Goal: Information Seeking & Learning: Check status

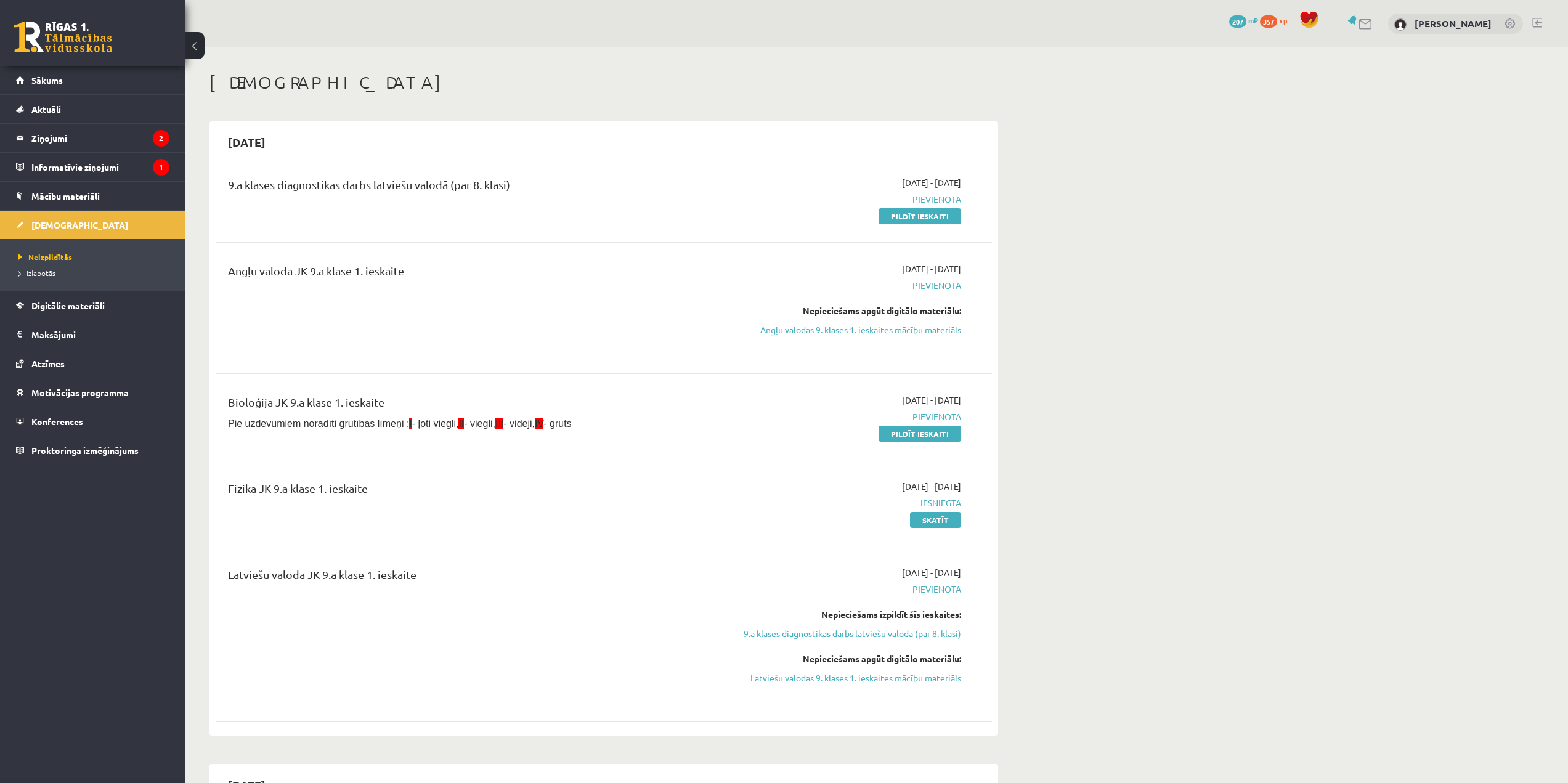
click at [48, 275] on span "Izlabotās" at bounding box center [37, 272] width 37 height 10
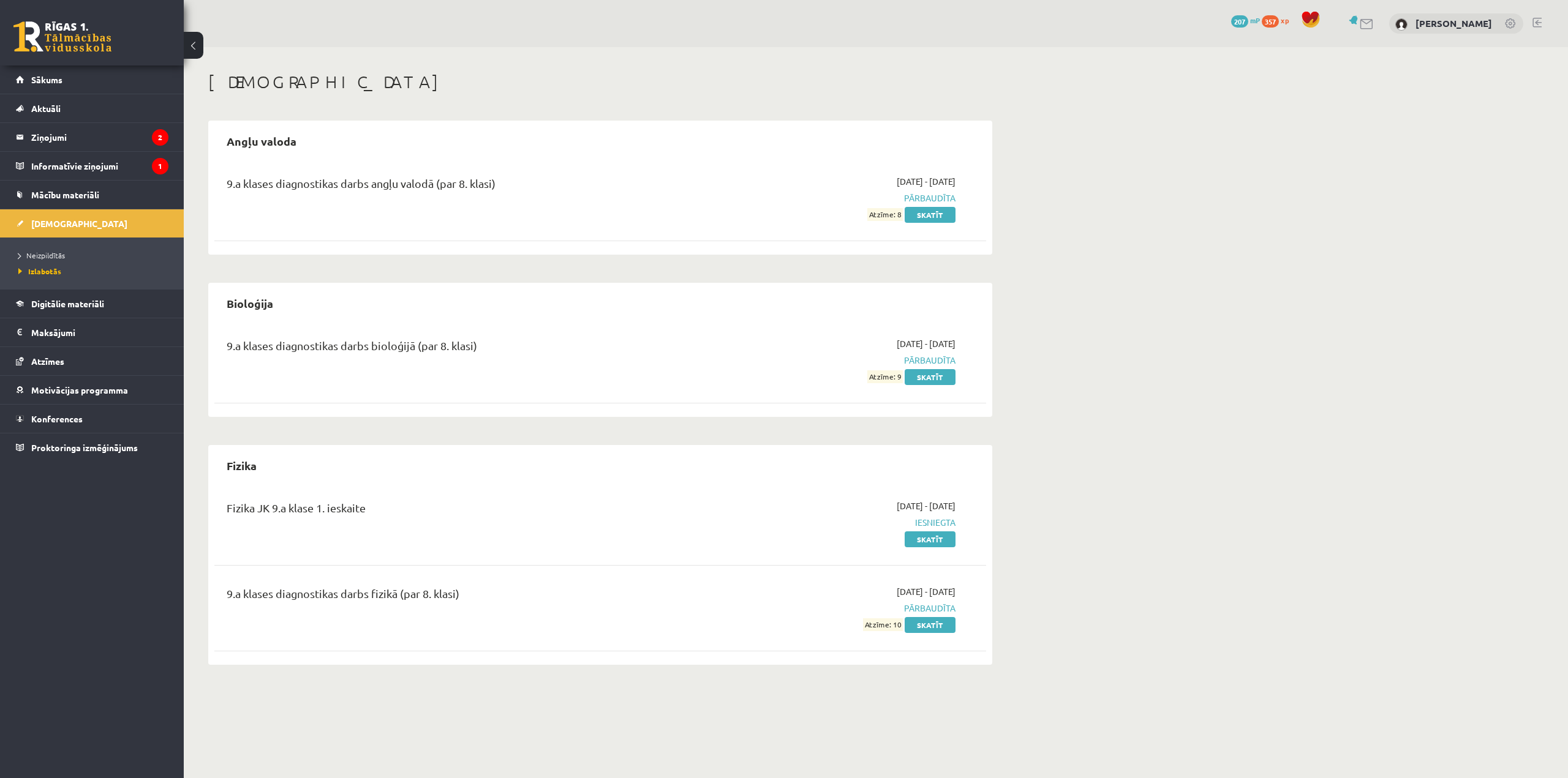
click at [1538, 23] on link at bounding box center [1537, 22] width 9 height 10
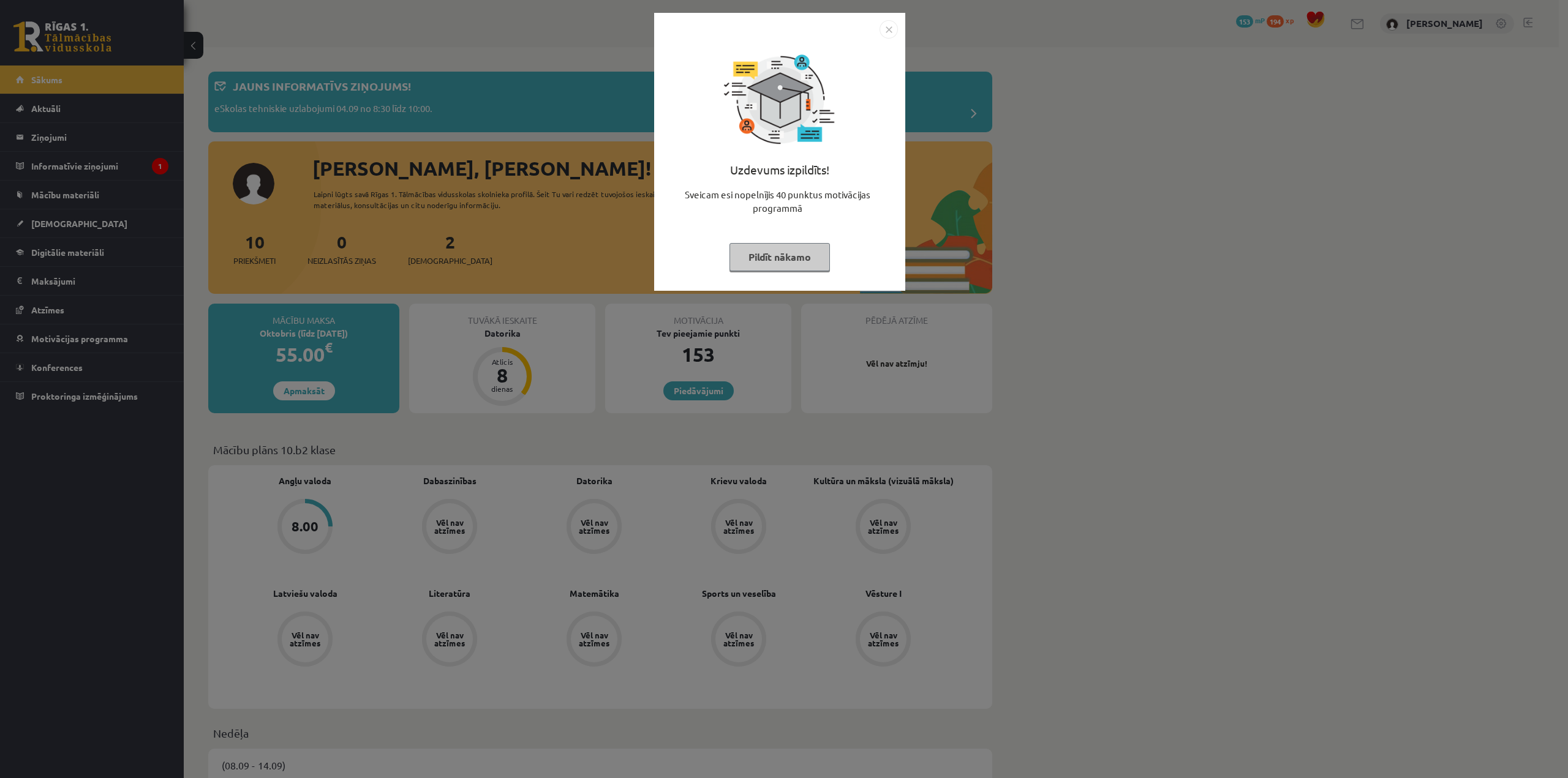
click at [887, 31] on img "Close" at bounding box center [888, 29] width 18 height 18
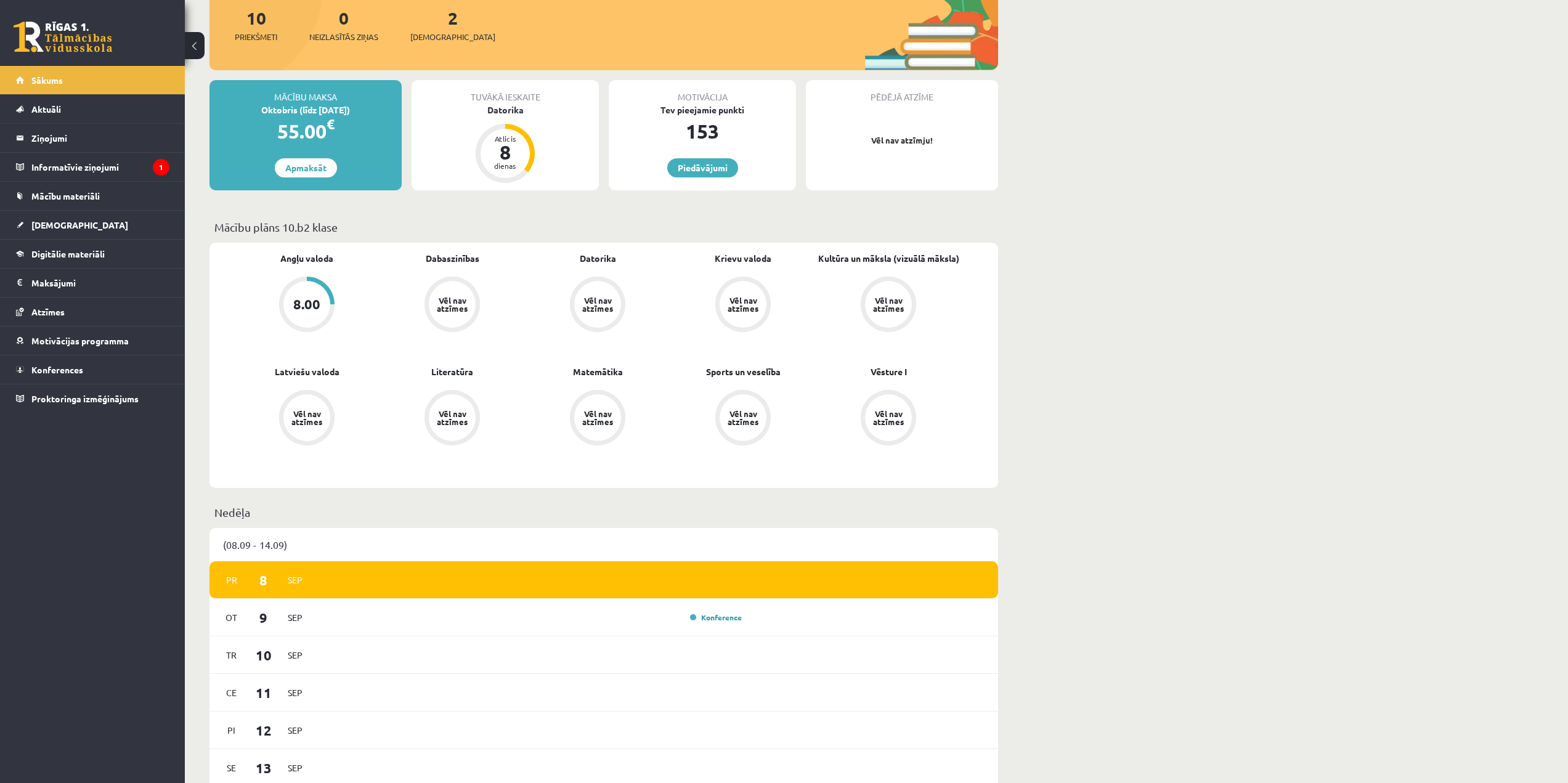
scroll to position [185, 0]
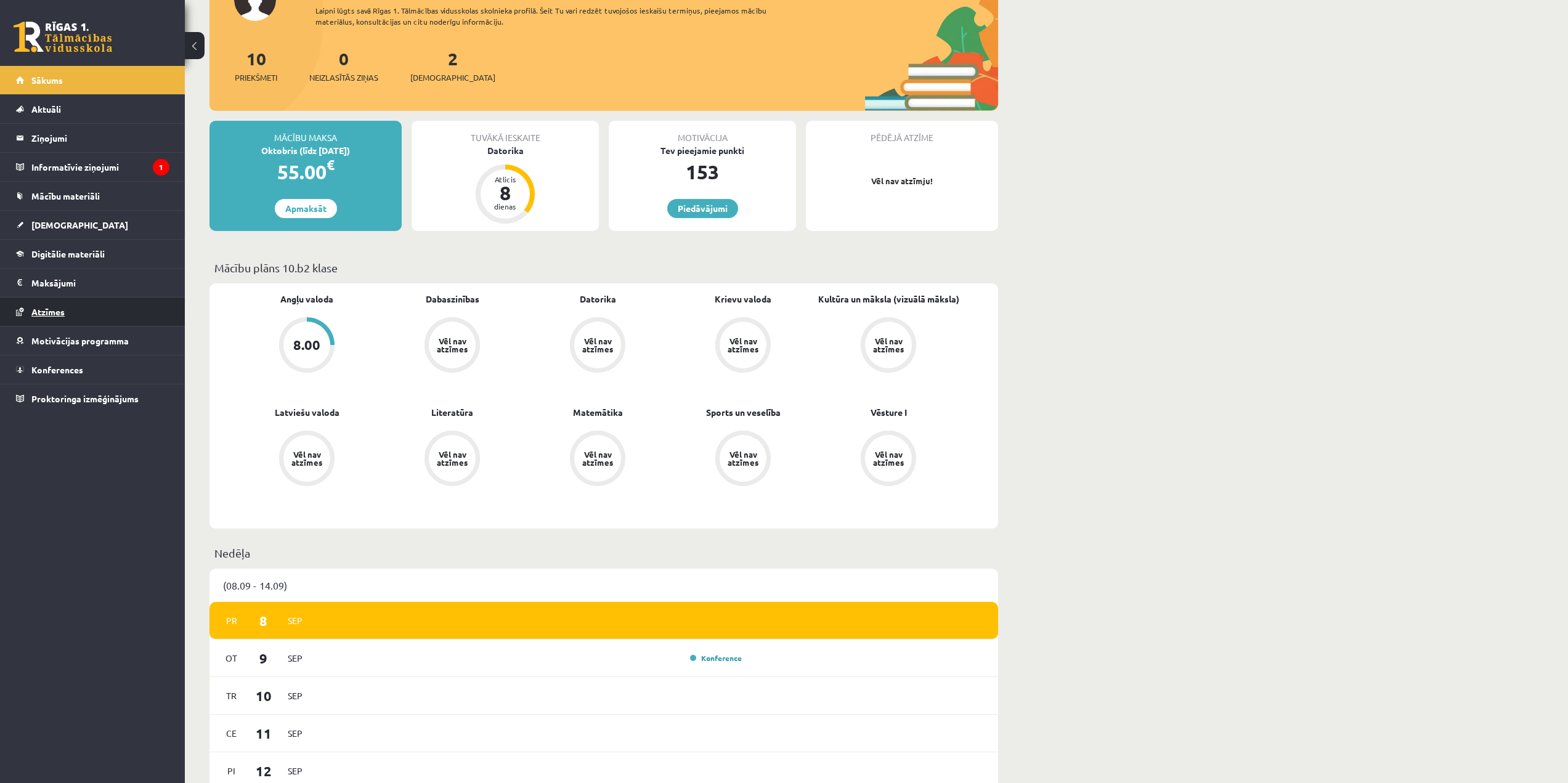
click at [83, 303] on link "Atzīmes" at bounding box center [93, 312] width 153 height 28
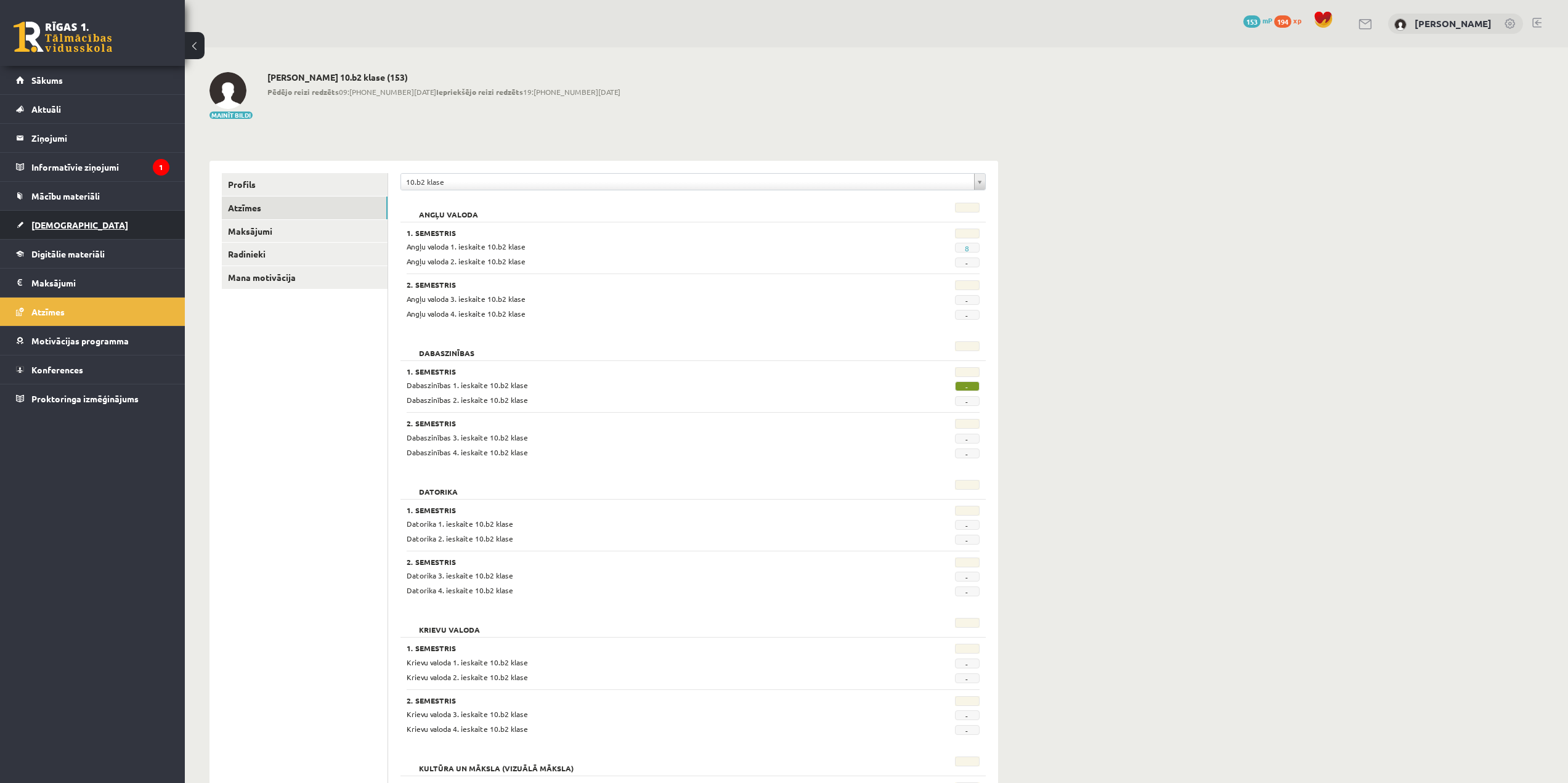
click at [105, 217] on link "[DEMOGRAPHIC_DATA]" at bounding box center [93, 225] width 153 height 28
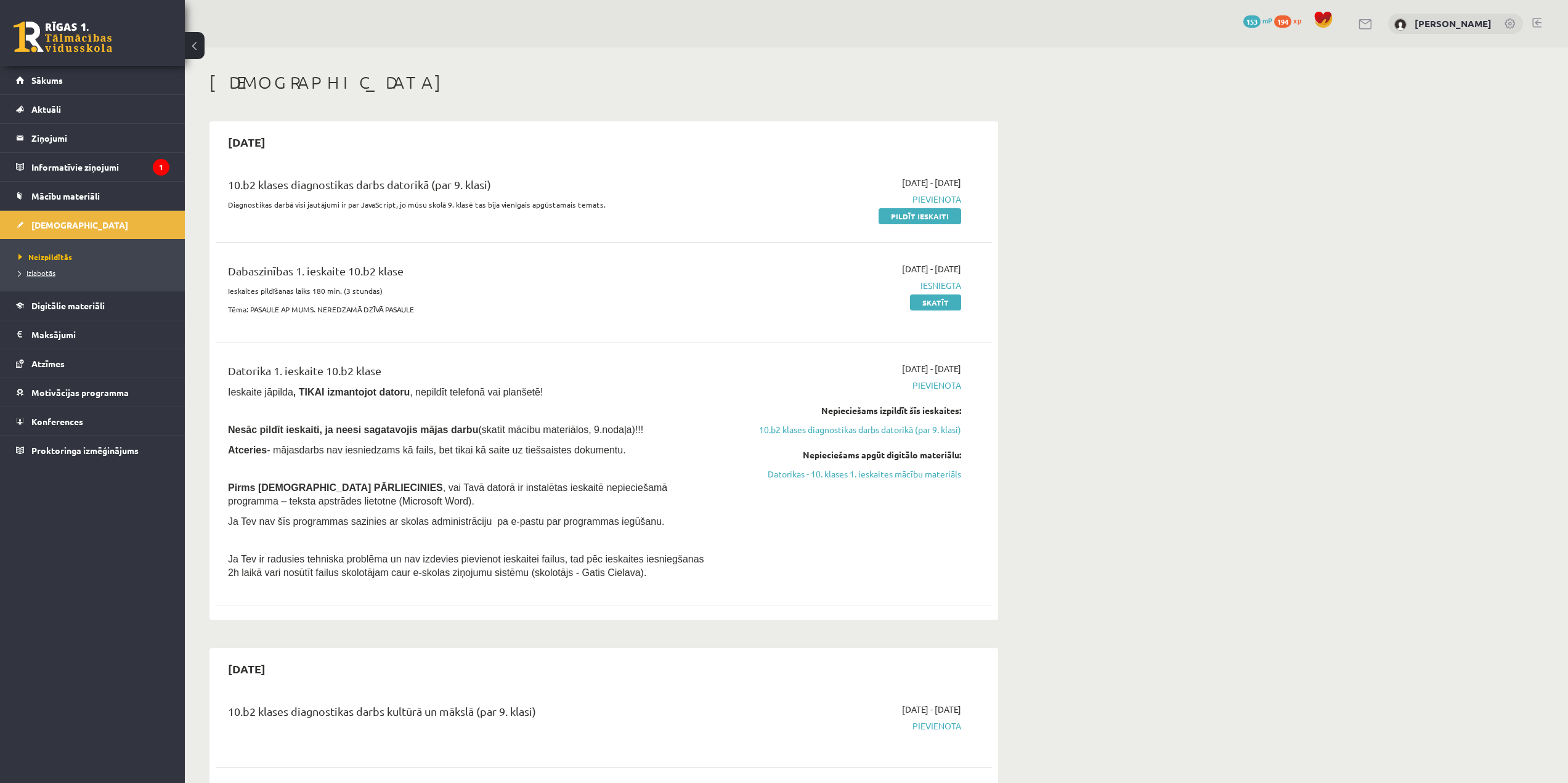
click at [57, 271] on link "Izlabotās" at bounding box center [95, 272] width 154 height 11
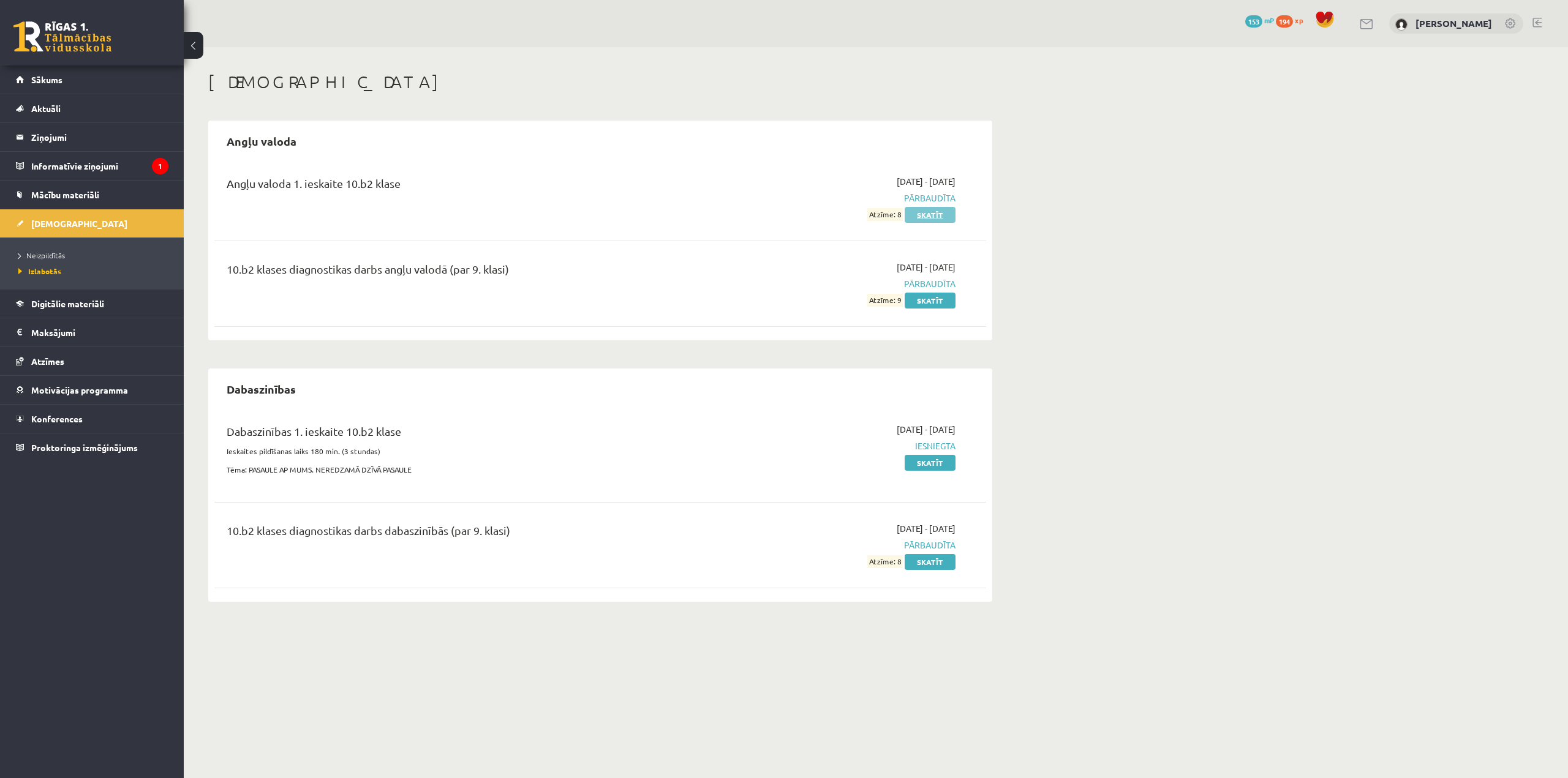
click at [942, 218] on link "Skatīt" at bounding box center [930, 215] width 51 height 16
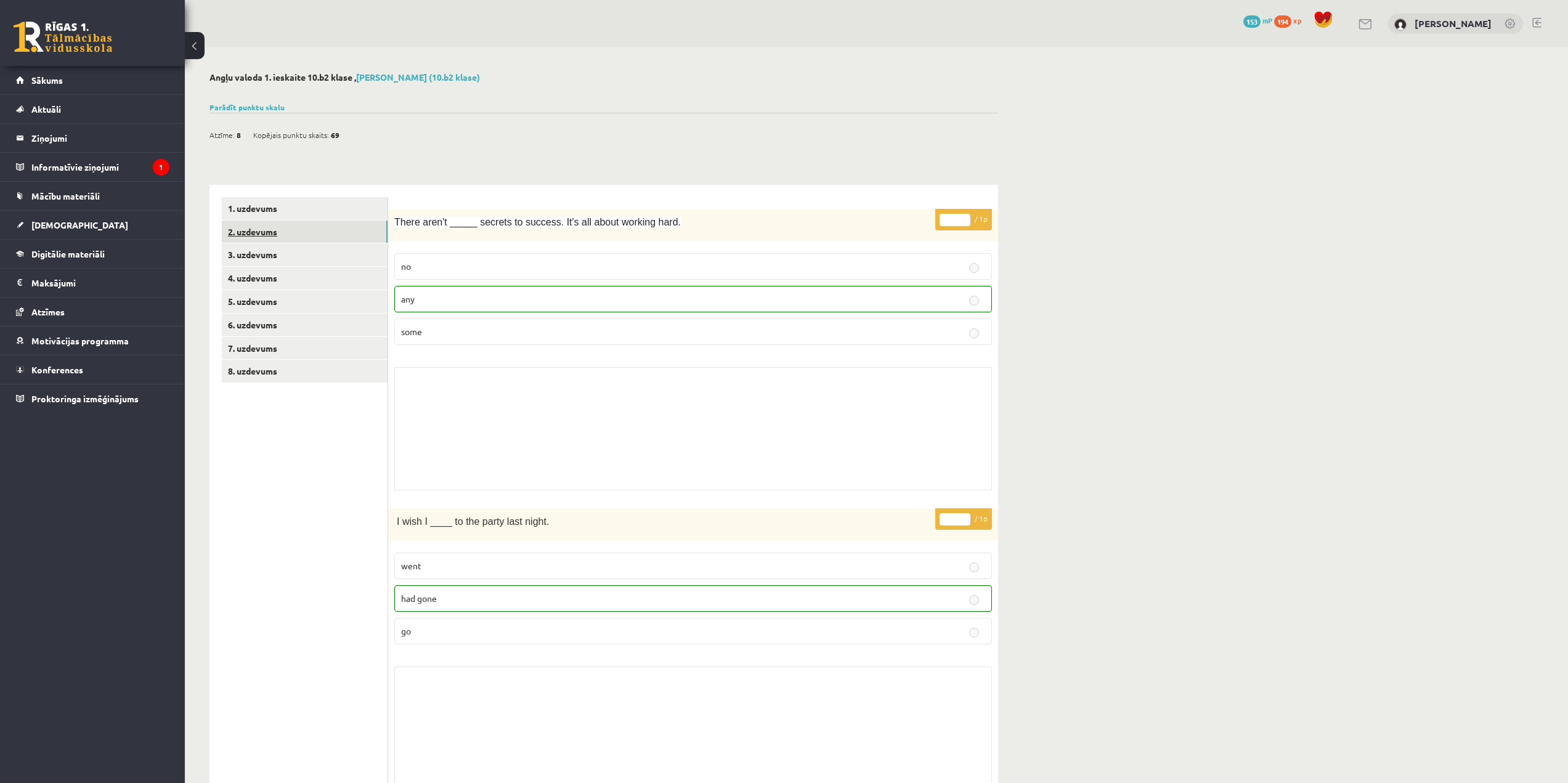
click at [336, 237] on link "2. uzdevums" at bounding box center [304, 231] width 166 height 23
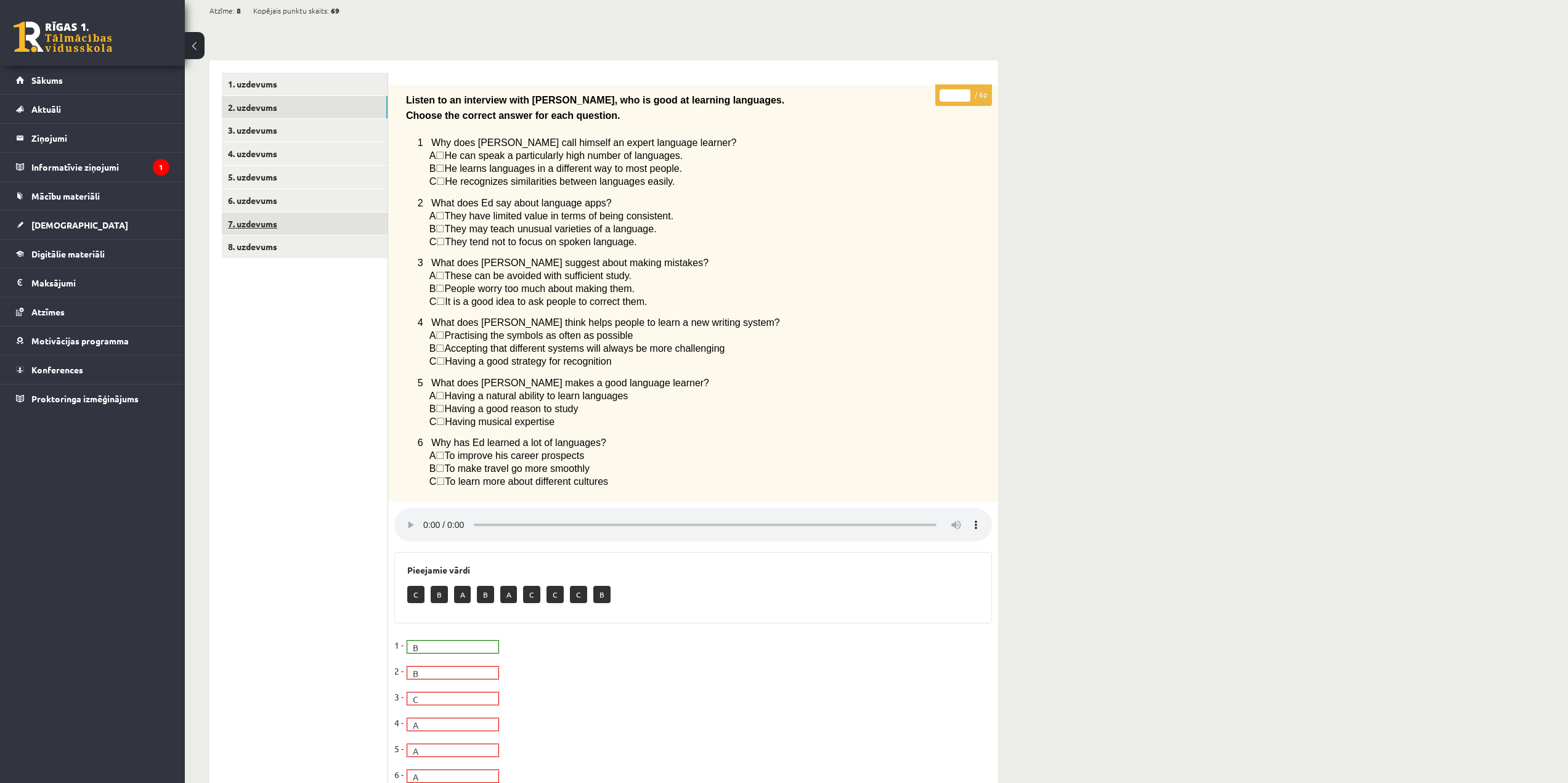
scroll to position [124, 0]
click at [310, 134] on link "3. uzdevums" at bounding box center [304, 131] width 166 height 23
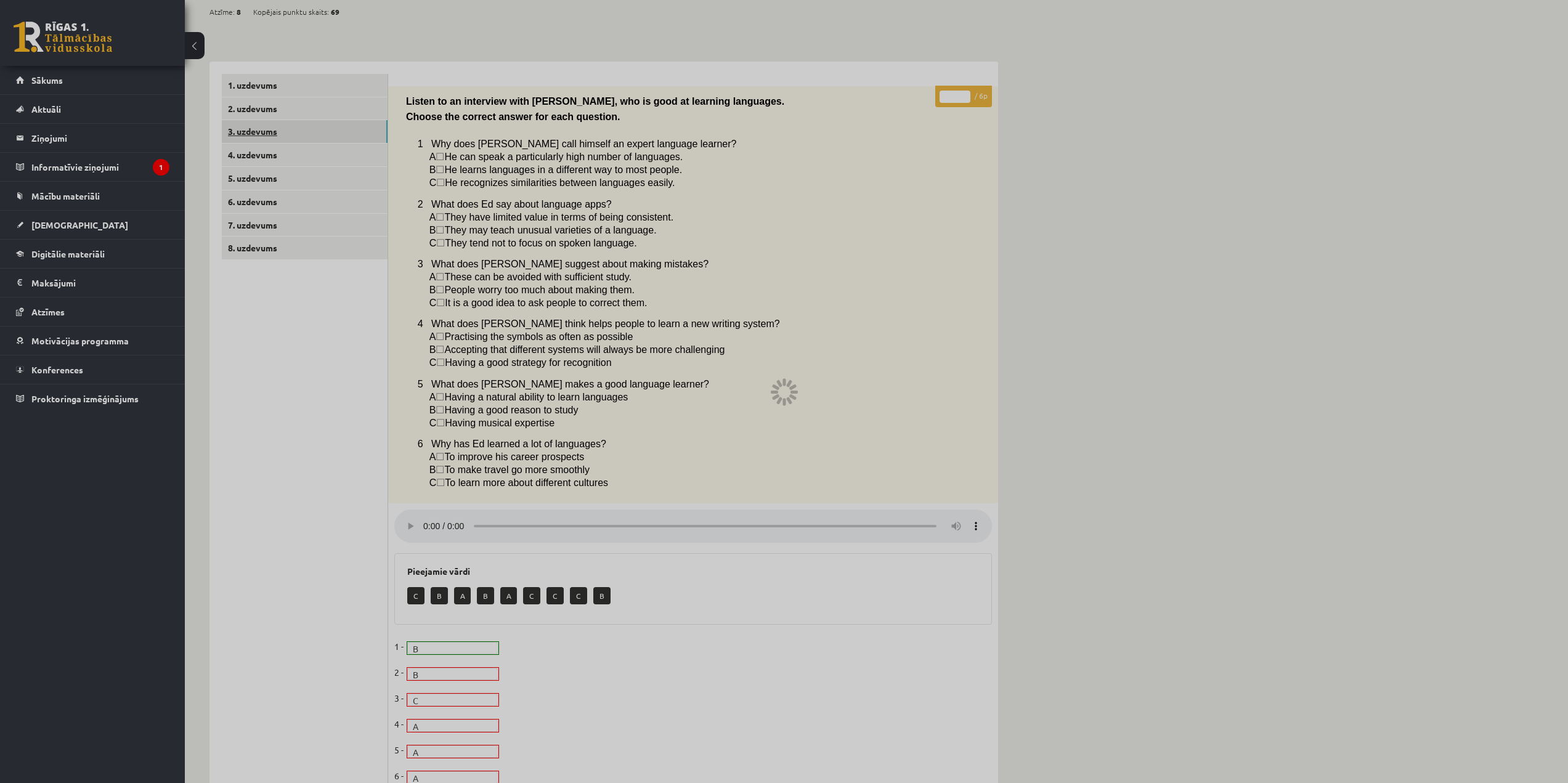
scroll to position [0, 0]
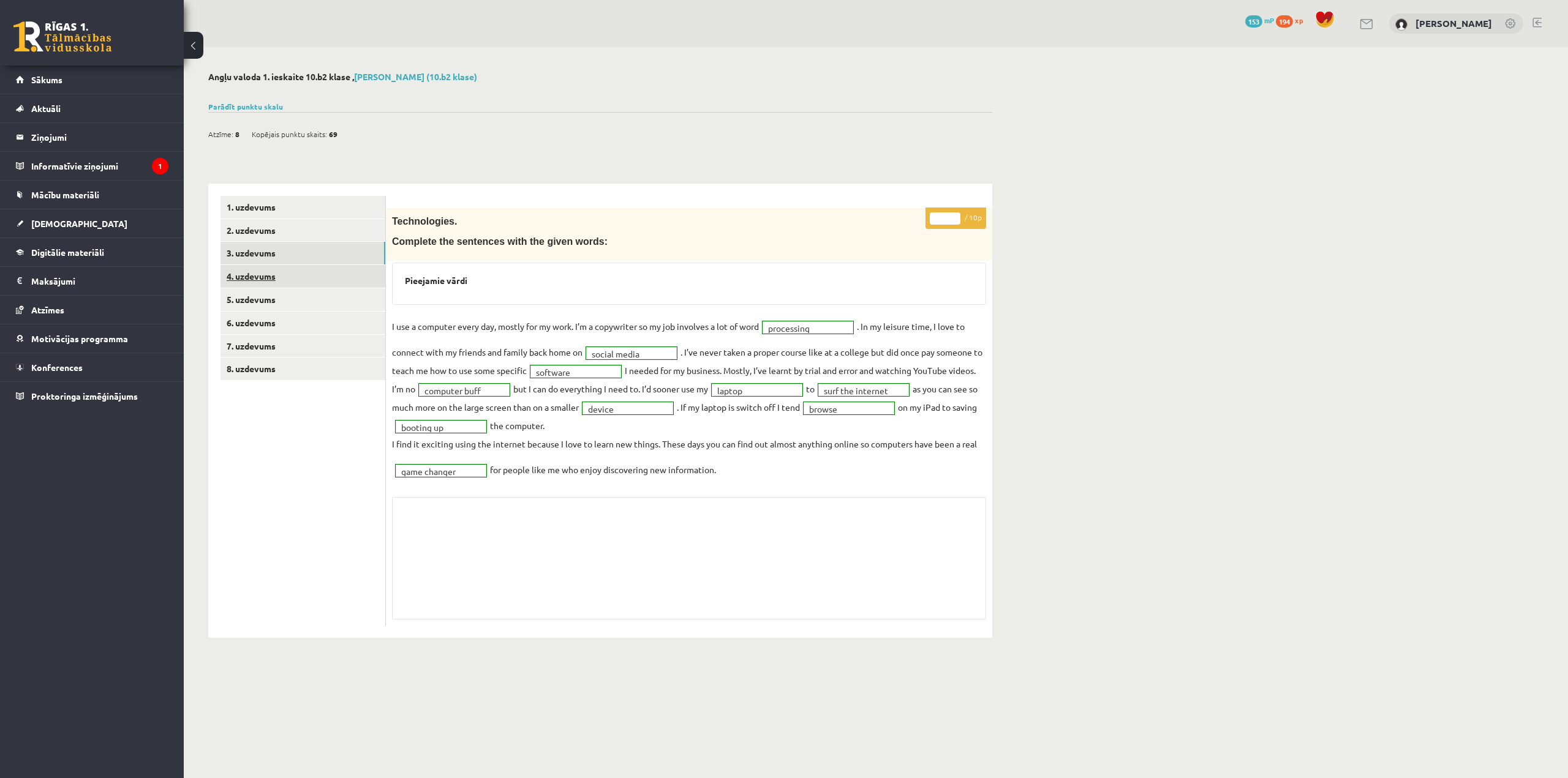
click at [314, 284] on link "4. uzdevums" at bounding box center [303, 277] width 165 height 23
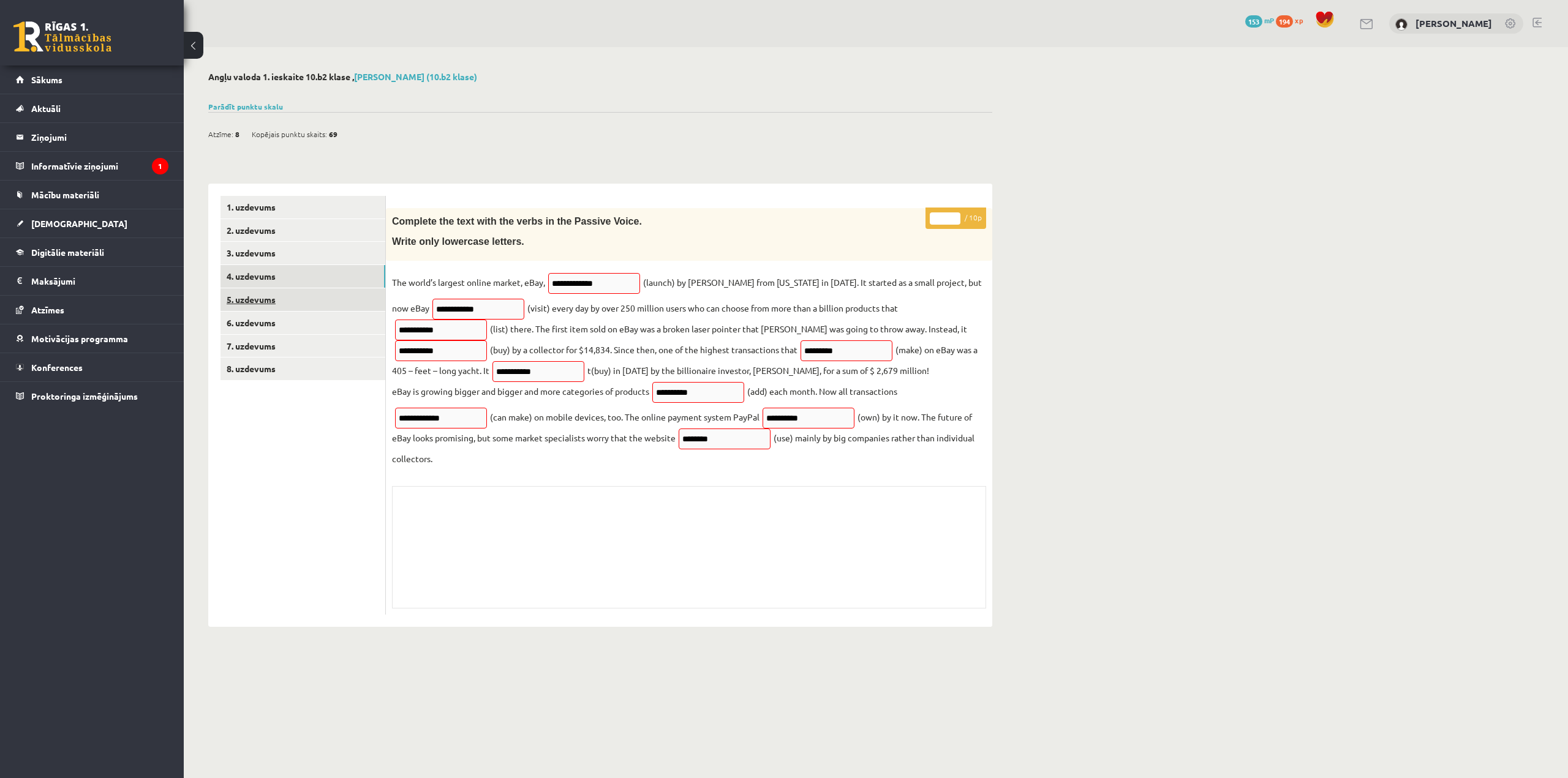
click at [351, 305] on link "5. uzdevums" at bounding box center [303, 300] width 165 height 23
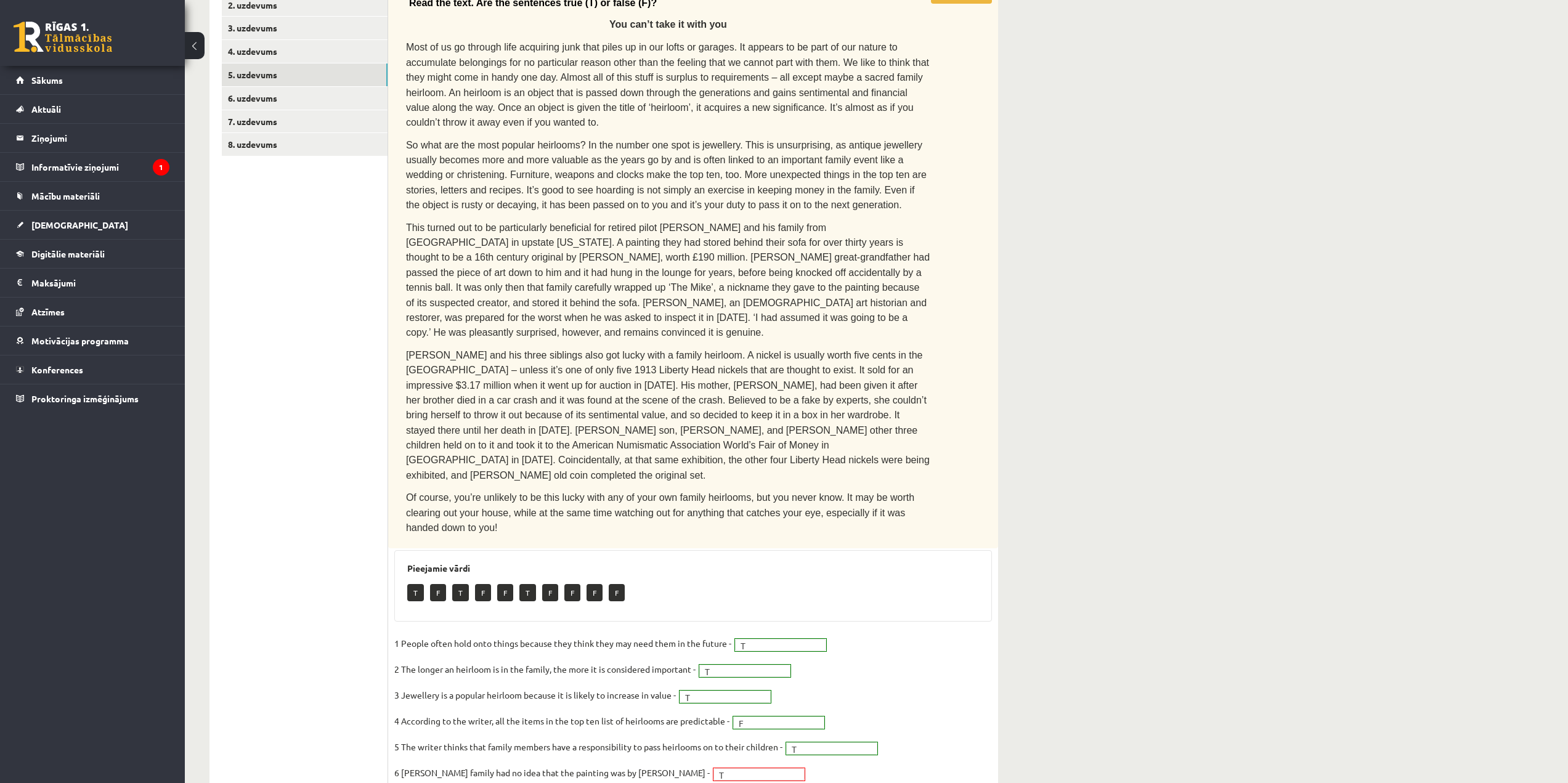
scroll to position [182, 0]
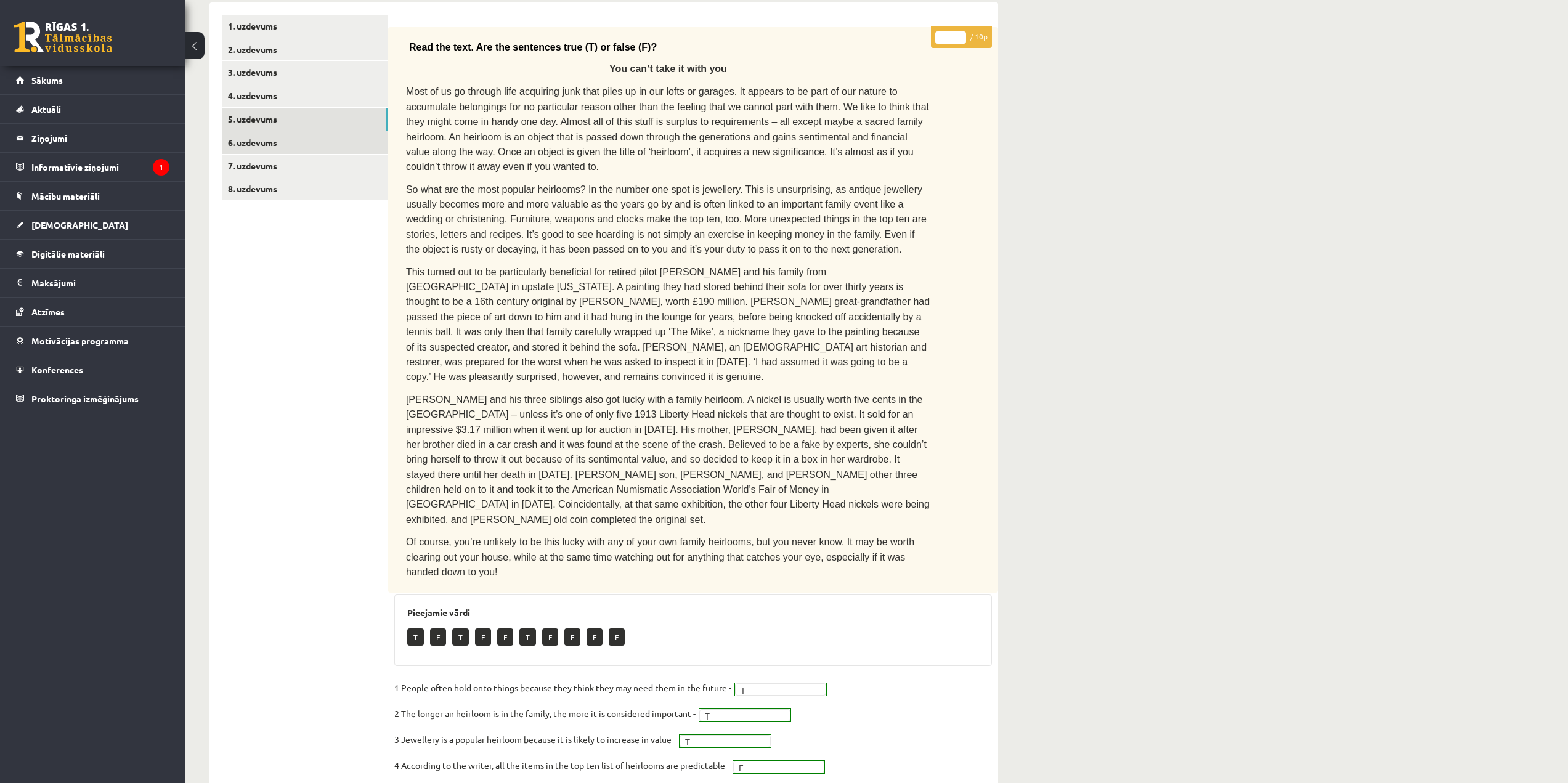
click at [365, 150] on link "6. uzdevums" at bounding box center [304, 142] width 166 height 23
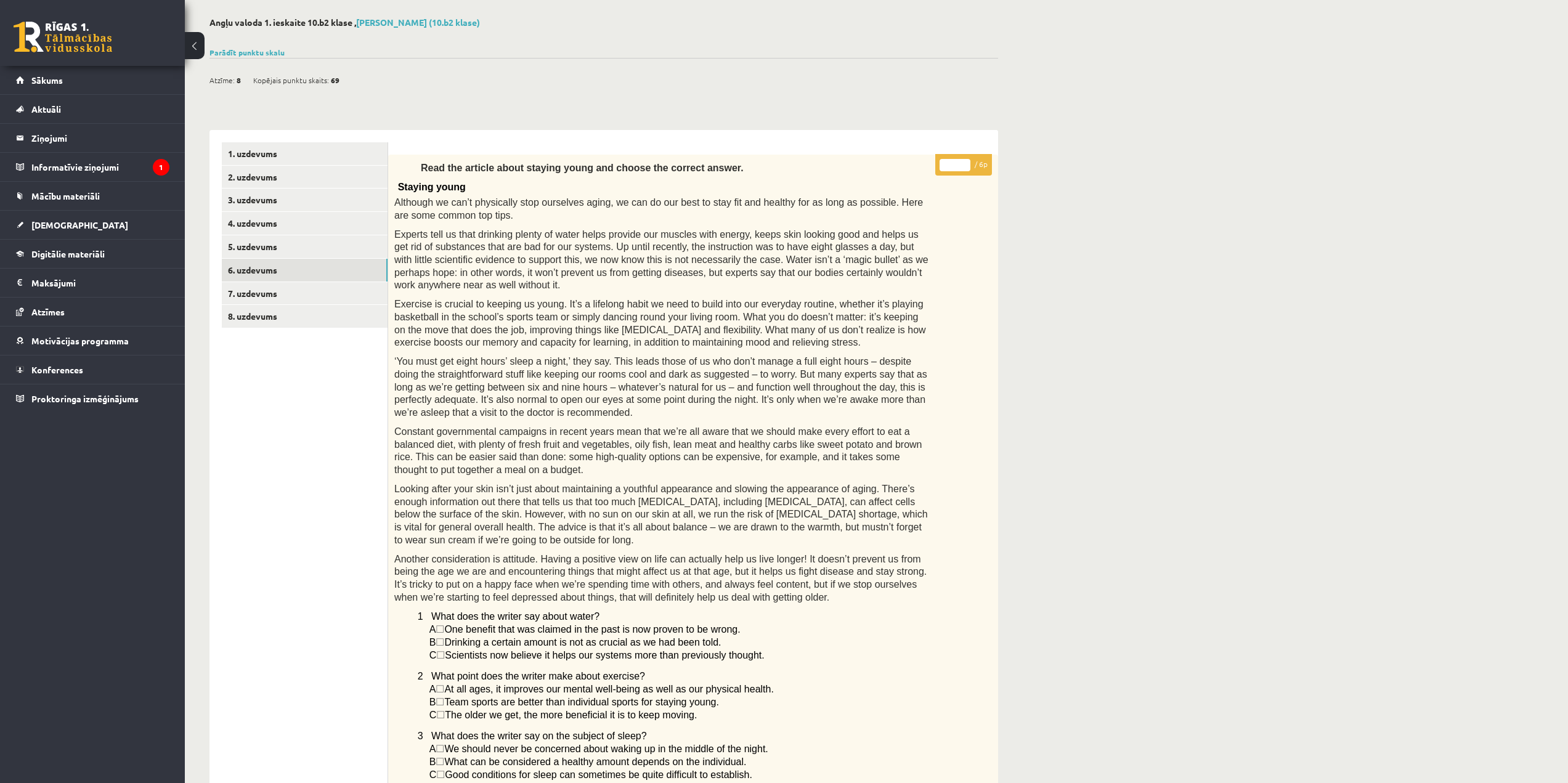
scroll to position [48, 0]
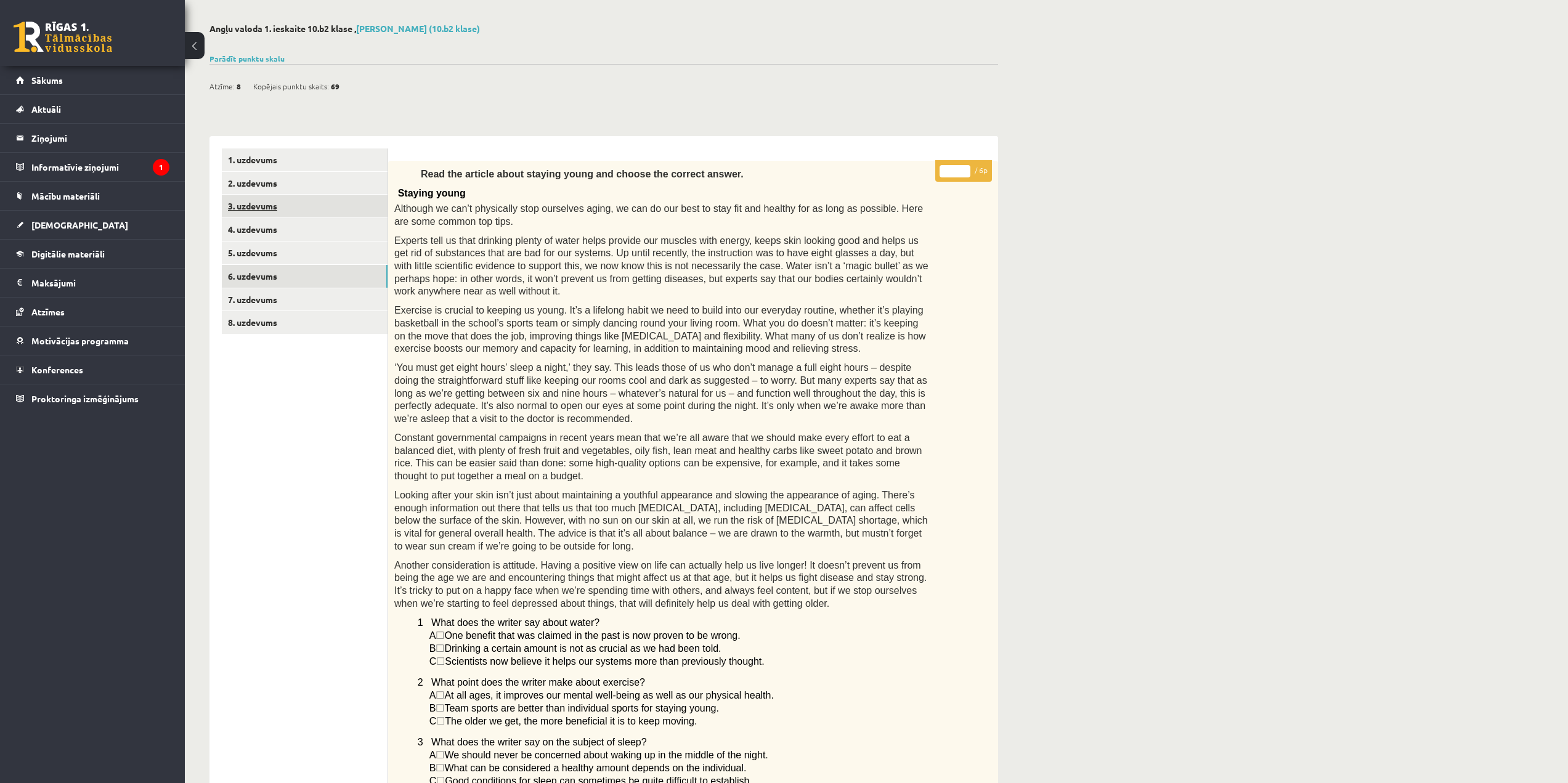
click at [297, 210] on link "3. uzdevums" at bounding box center [304, 206] width 166 height 23
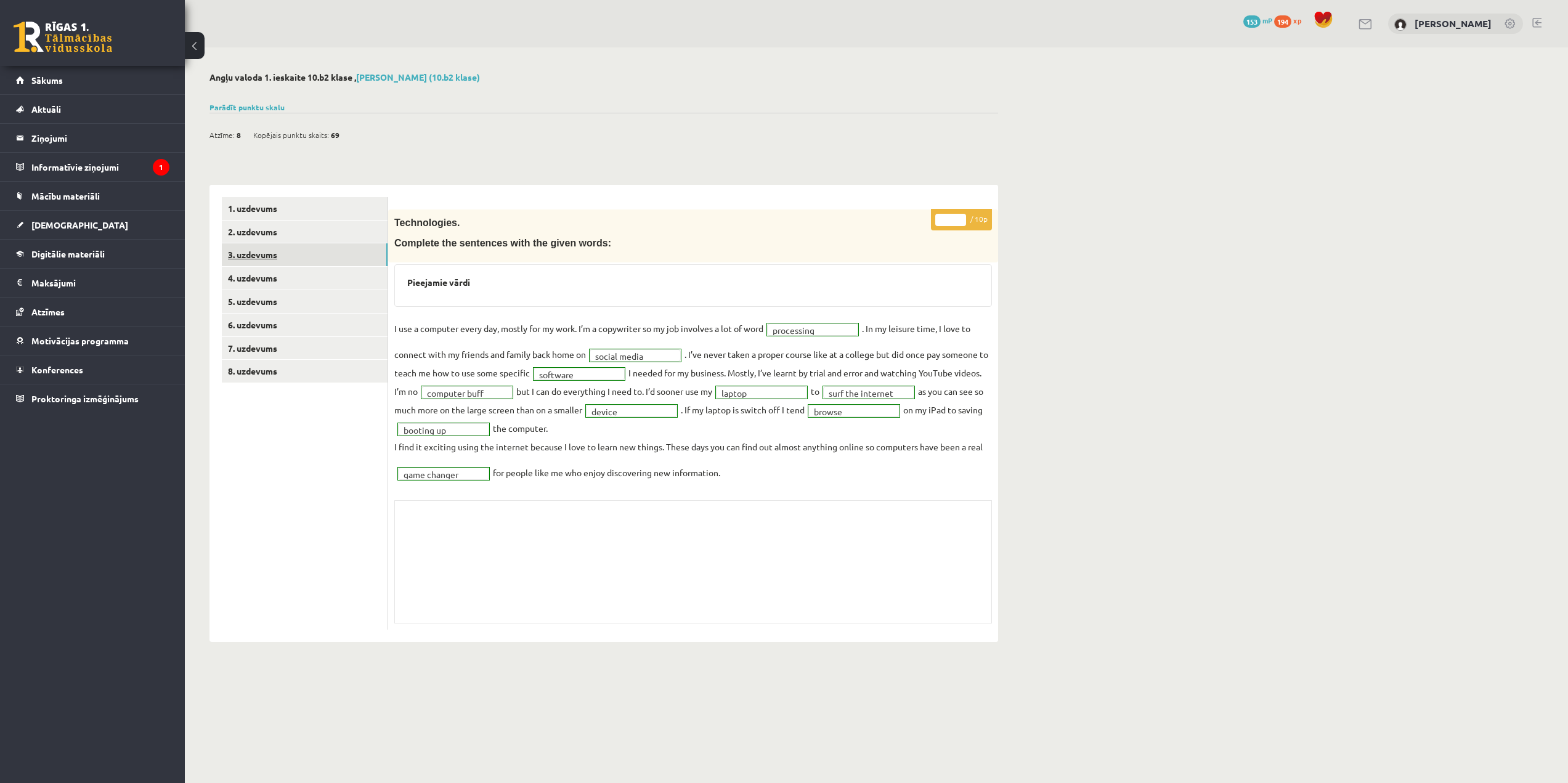
scroll to position [0, 0]
click at [321, 228] on link "2. uzdevums" at bounding box center [304, 231] width 166 height 23
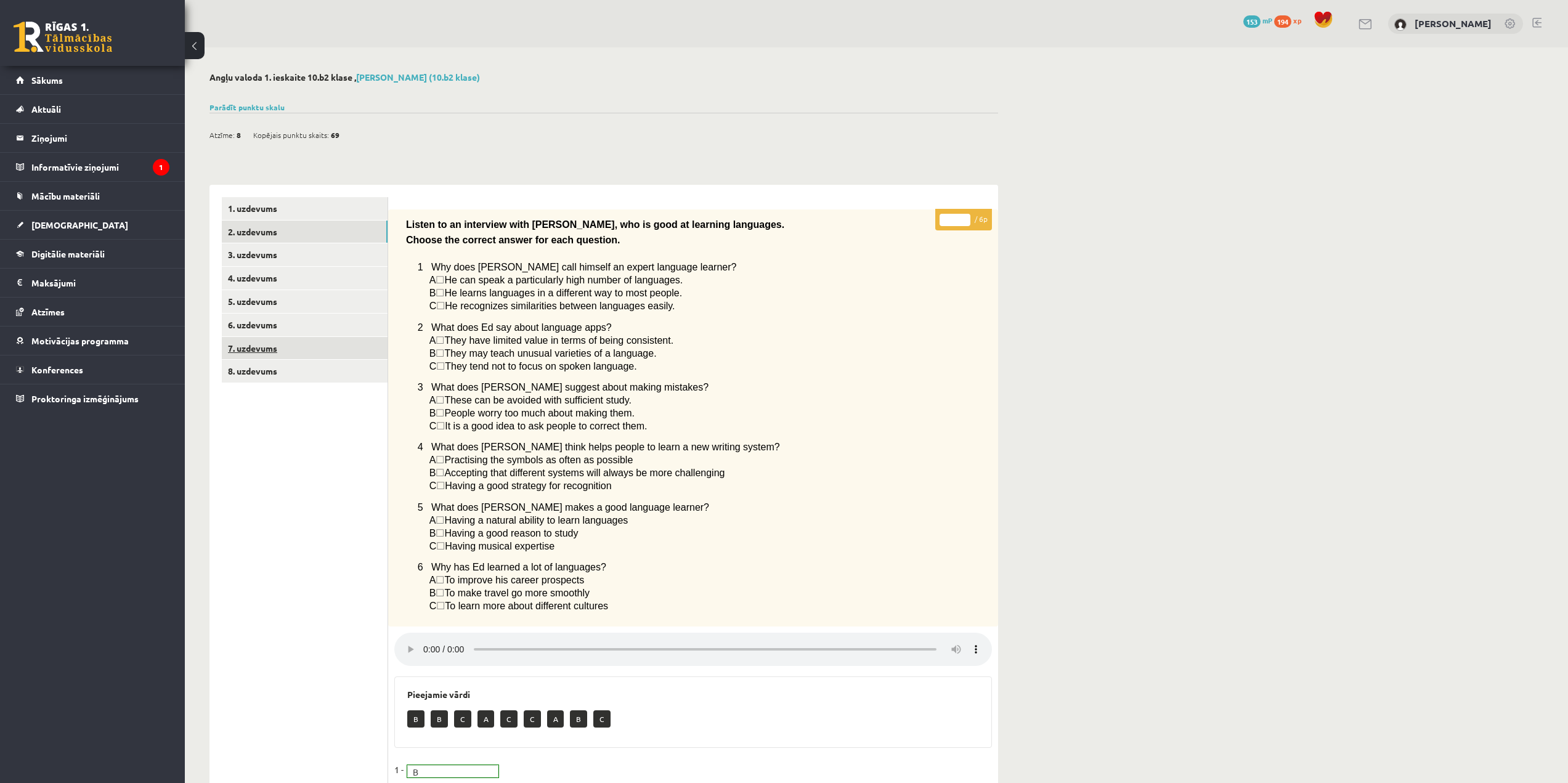
click at [339, 345] on link "7. uzdevums" at bounding box center [304, 348] width 166 height 23
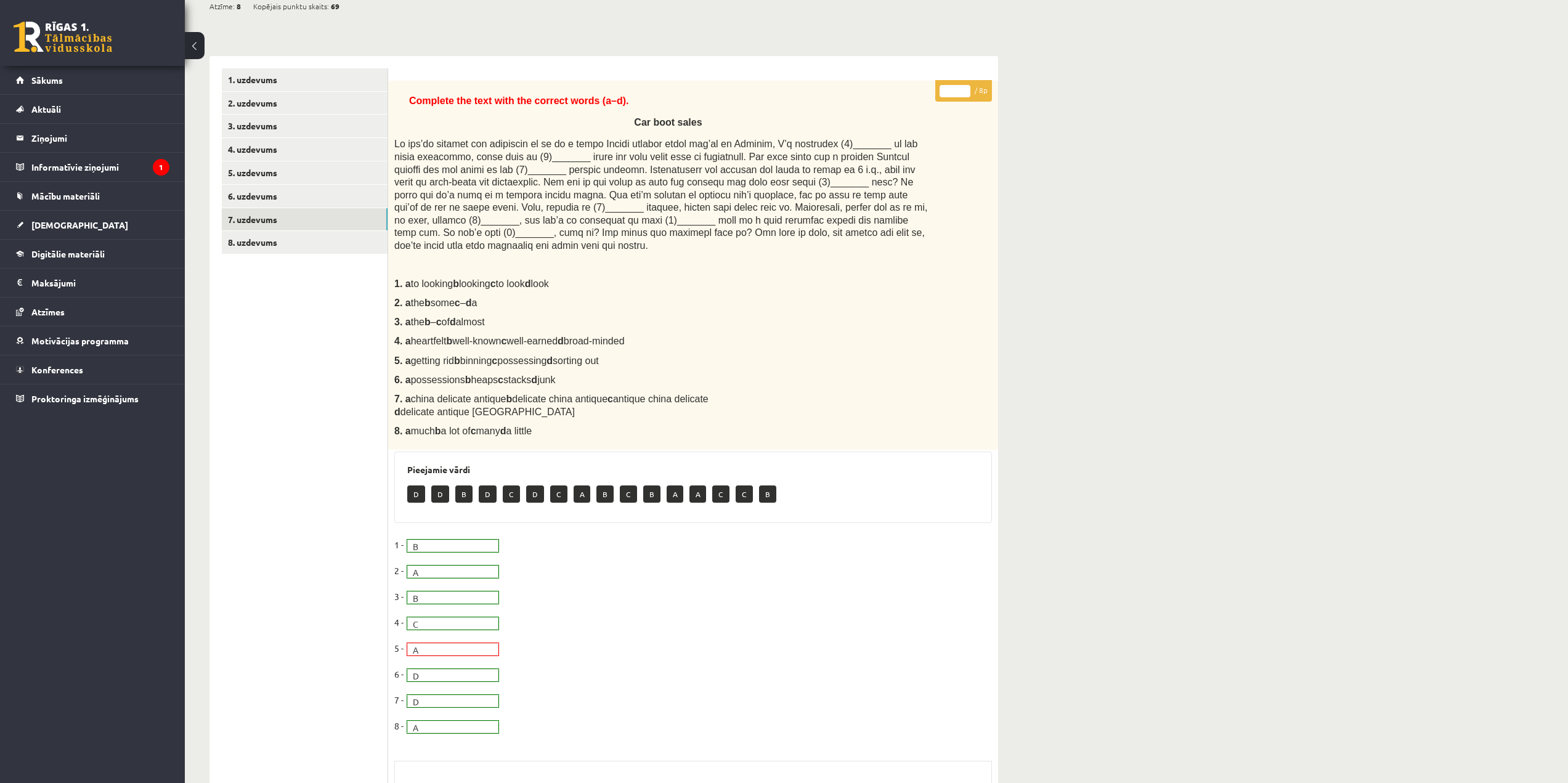
scroll to position [124, 0]
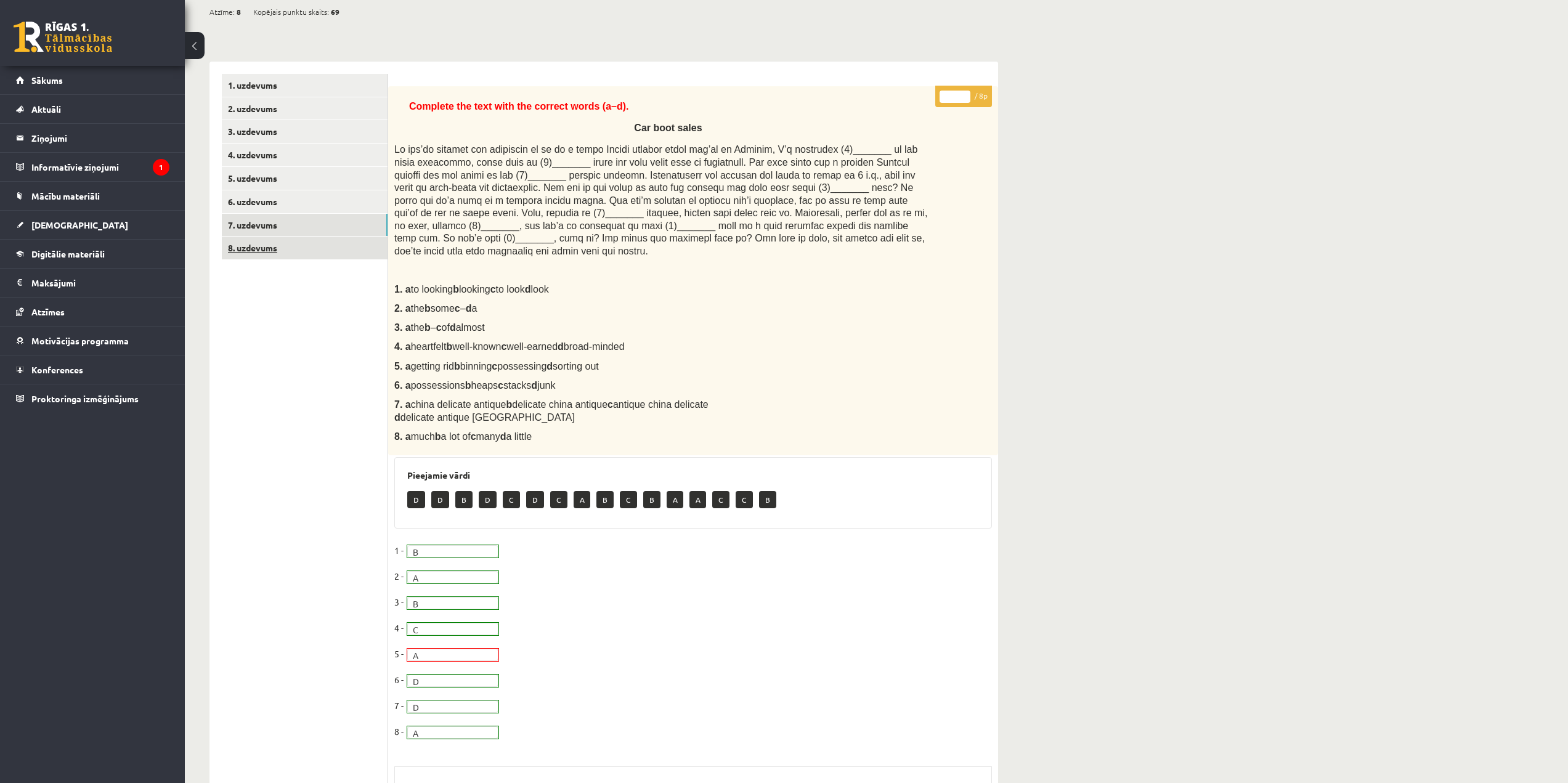
click at [319, 253] on link "8. uzdevums" at bounding box center [304, 248] width 166 height 23
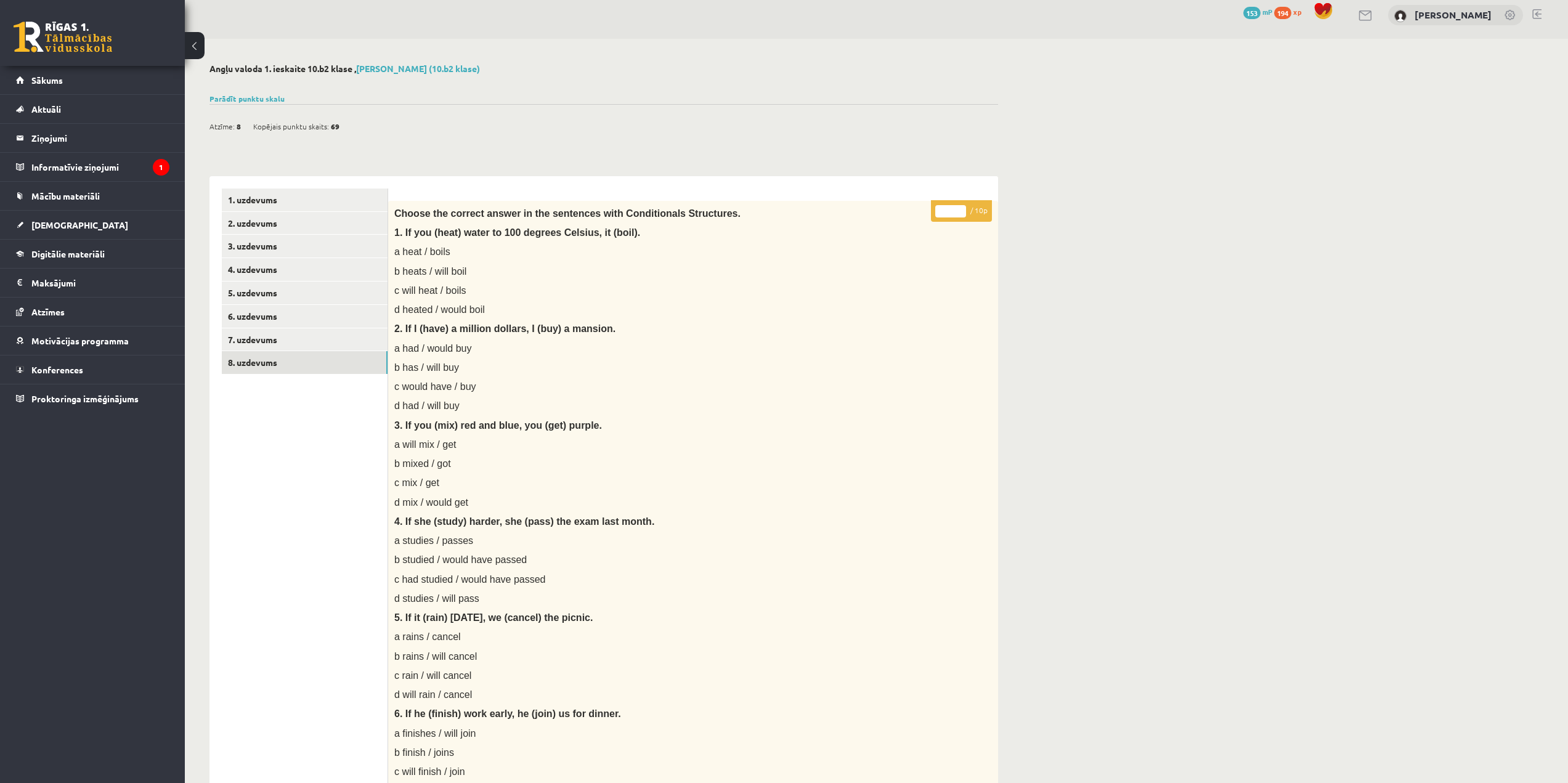
scroll to position [0, 0]
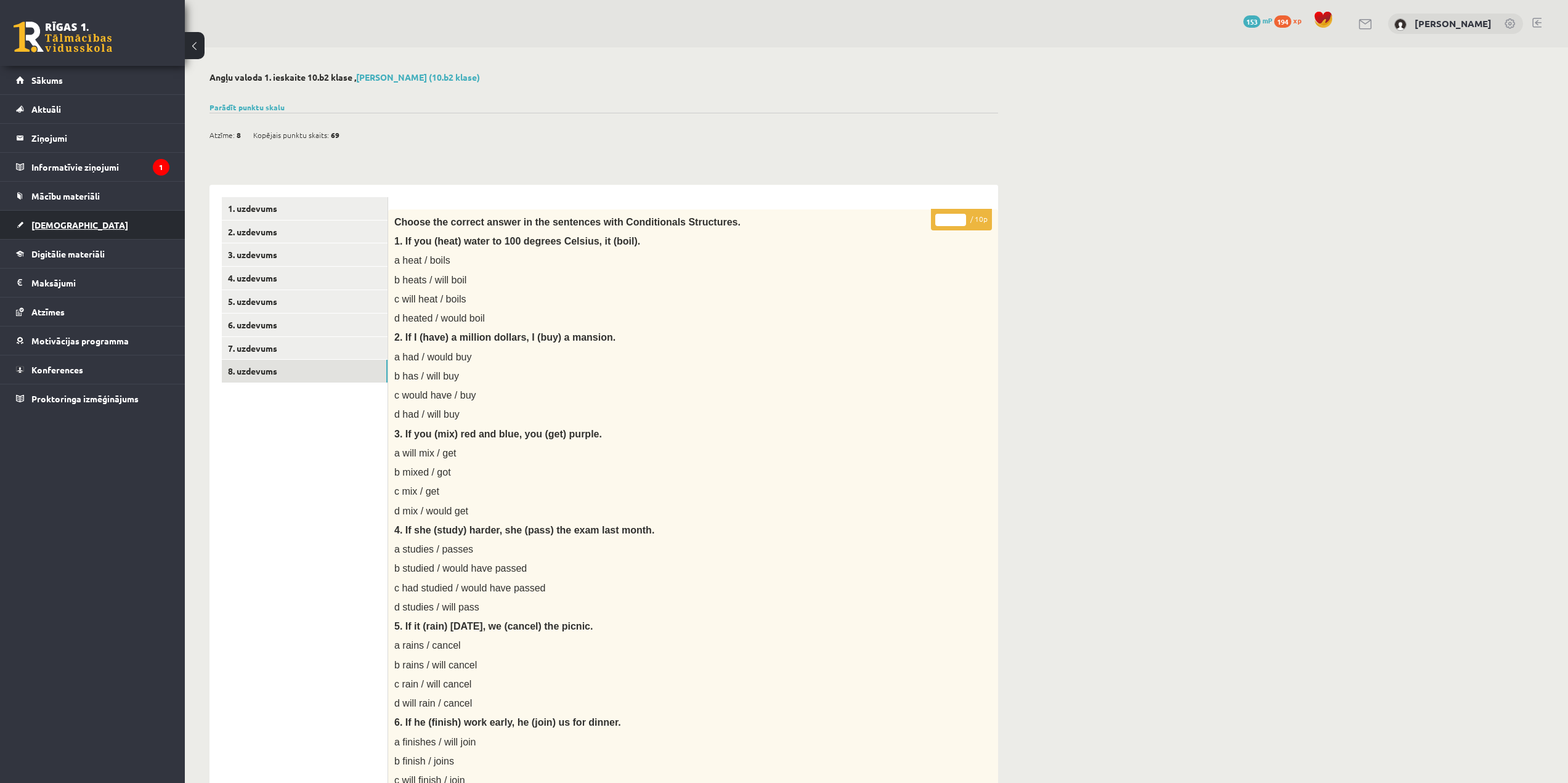
click at [128, 217] on link "[DEMOGRAPHIC_DATA]" at bounding box center [93, 225] width 153 height 28
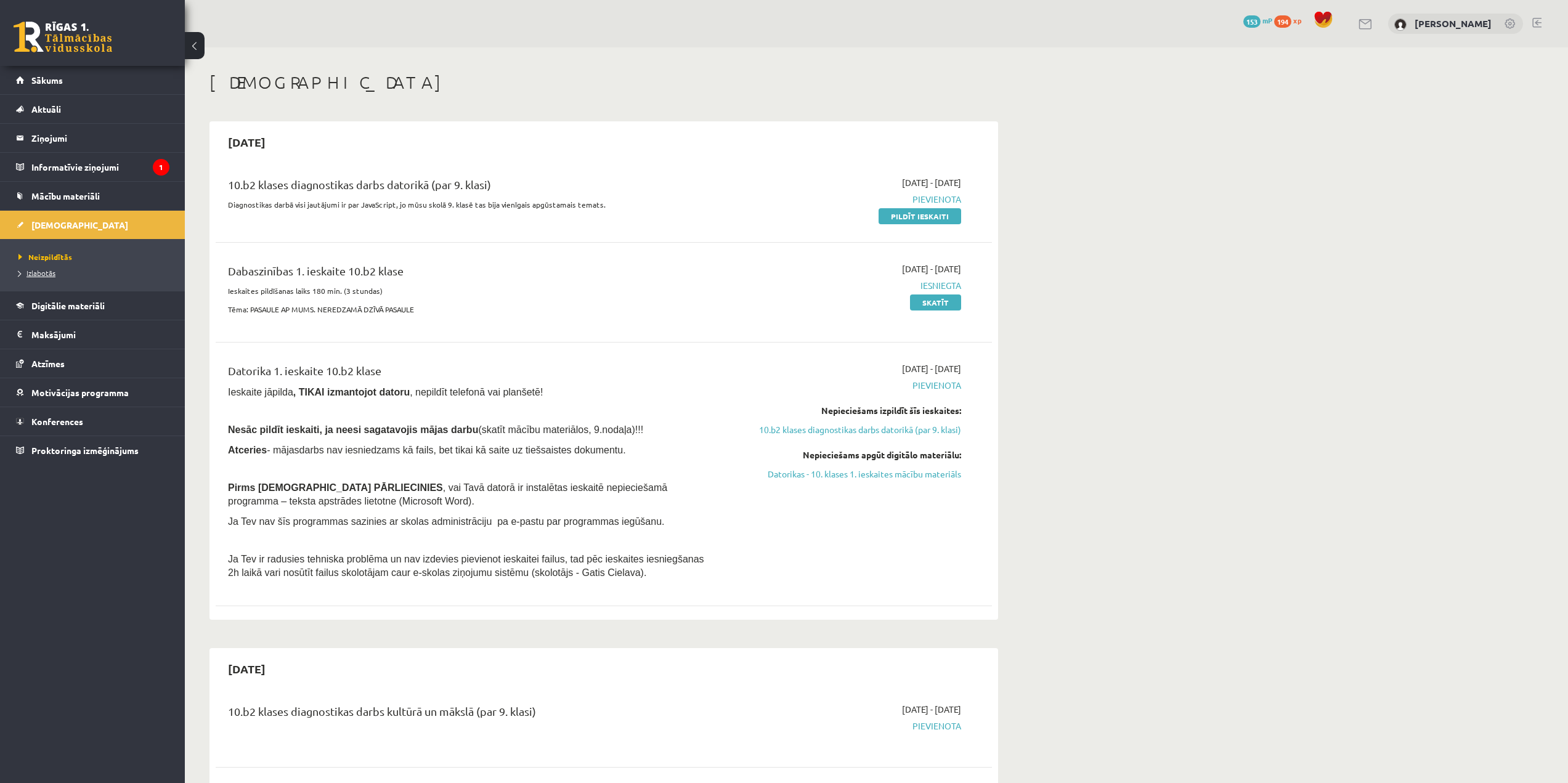
click at [60, 273] on link "Izlabotās" at bounding box center [95, 272] width 154 height 11
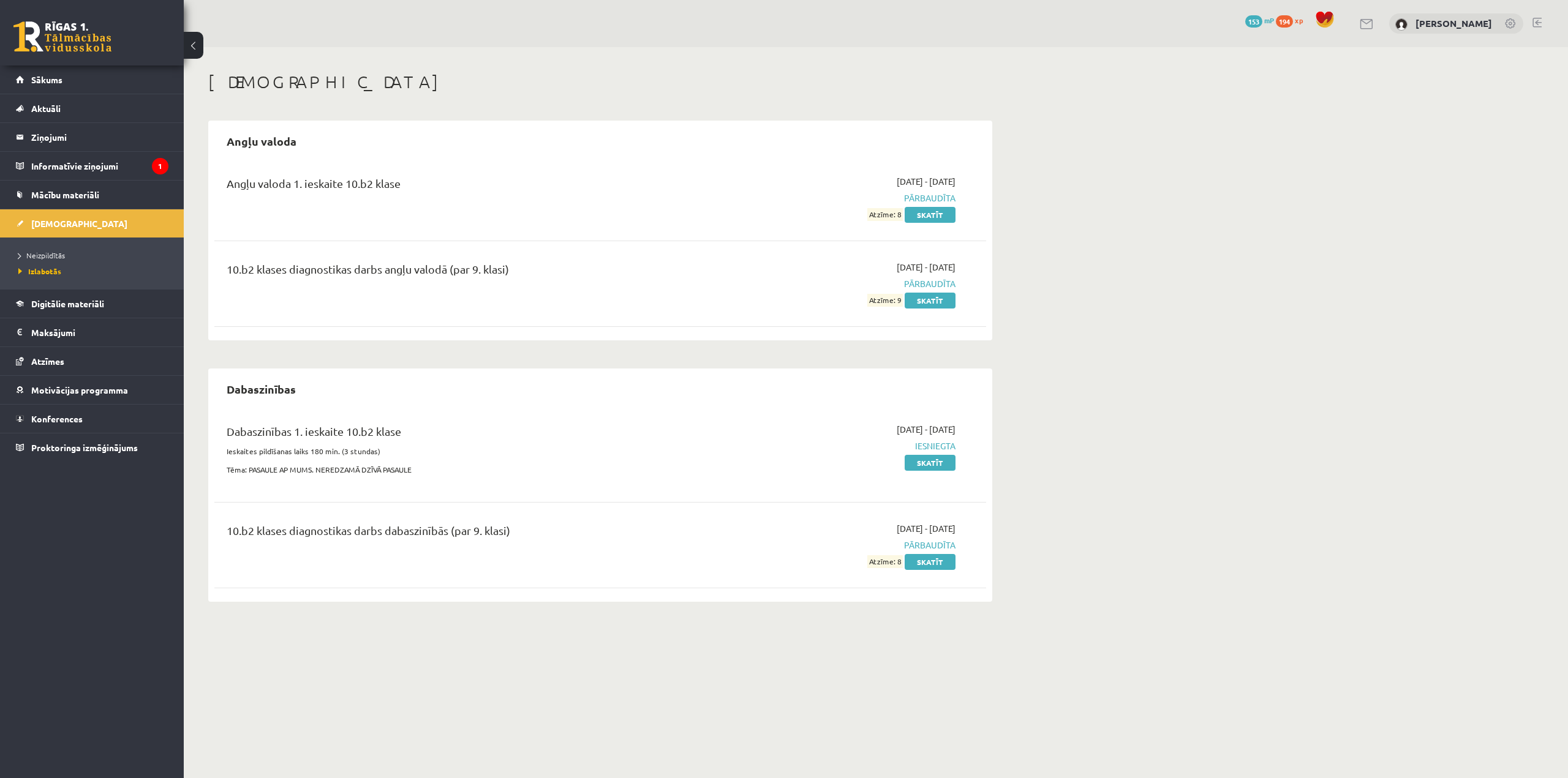
click at [1538, 23] on link at bounding box center [1537, 22] width 9 height 10
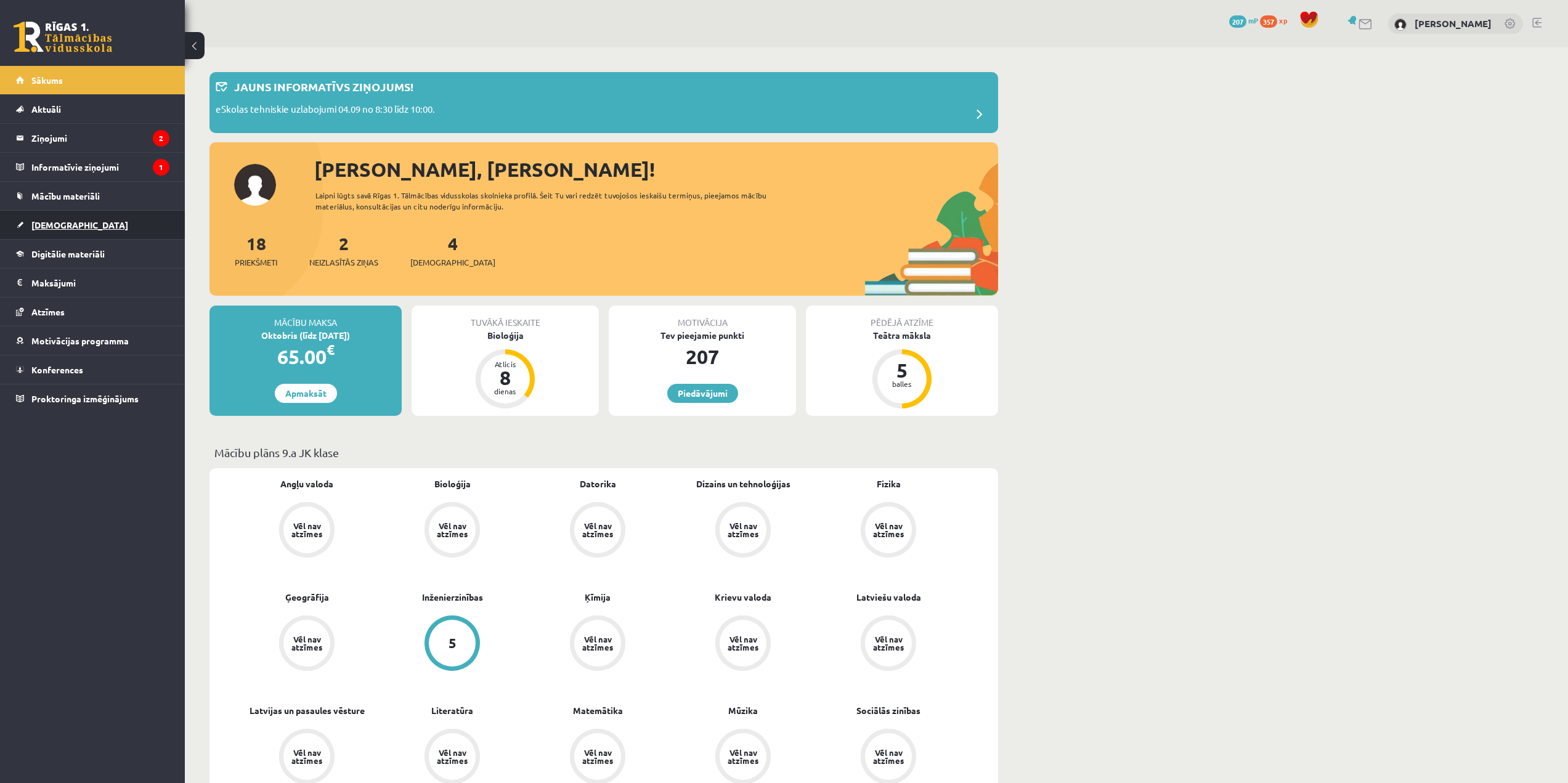
click at [120, 230] on link "[DEMOGRAPHIC_DATA]" at bounding box center [93, 225] width 153 height 28
